Goal: Information Seeking & Learning: Understand process/instructions

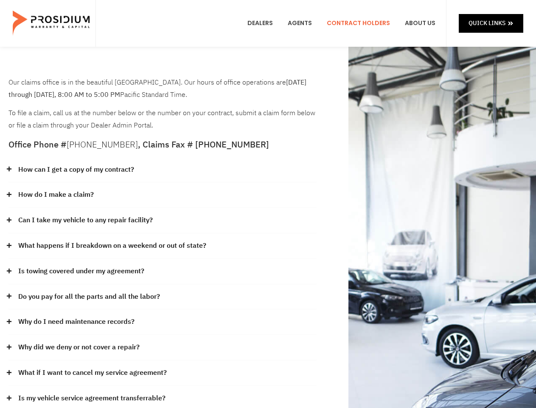
click at [268, 204] on div "How do I make a claim?" at bounding box center [162, 194] width 308 height 25
click at [163, 170] on div "How can I get a copy of my contract?" at bounding box center [162, 169] width 308 height 25
click at [76, 169] on link "How can I get a copy of my contract?" at bounding box center [76, 170] width 116 height 12
click at [163, 195] on div "How do I make a claim?" at bounding box center [162, 194] width 308 height 25
click at [56, 195] on link "How do I make a claim?" at bounding box center [56, 195] width 76 height 12
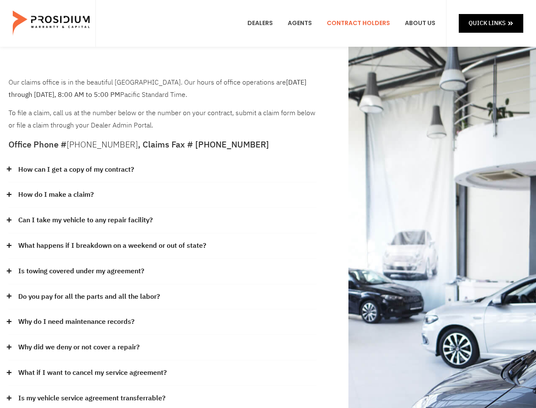
click at [163, 220] on div "Can I take my vehicle to any repair facility?" at bounding box center [162, 220] width 308 height 25
click at [86, 220] on link "Can I take my vehicle to any repair facility?" at bounding box center [85, 220] width 135 height 12
click at [163, 246] on link "What happens if I breakdown on a weekend or out of state?" at bounding box center [112, 246] width 188 height 12
click at [111, 246] on link "What happens if I breakdown on a weekend or out of state?" at bounding box center [112, 246] width 188 height 12
click at [163, 271] on div "Is towing covered under my agreement?" at bounding box center [162, 271] width 308 height 25
